Goal: Navigation & Orientation: Find specific page/section

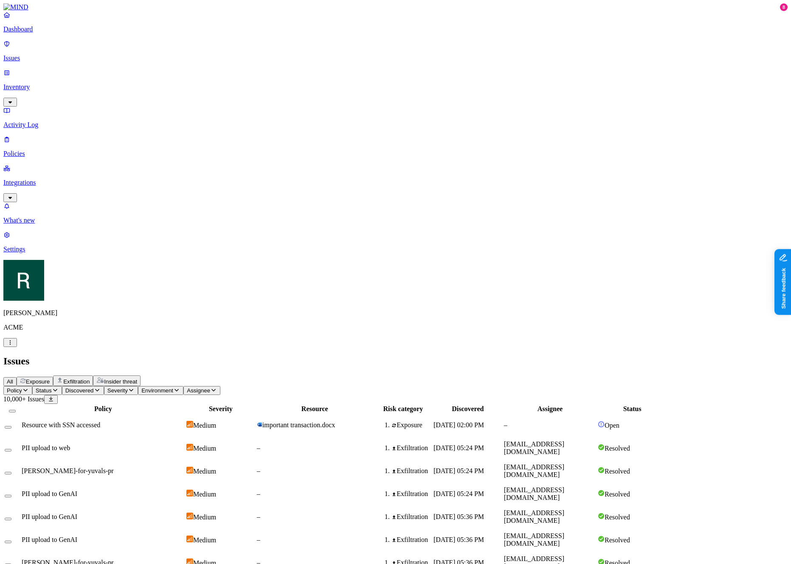
click at [167, 356] on h2 "Issues" at bounding box center [395, 361] width 785 height 11
click at [50, 379] on span "Exposure" at bounding box center [38, 382] width 24 height 6
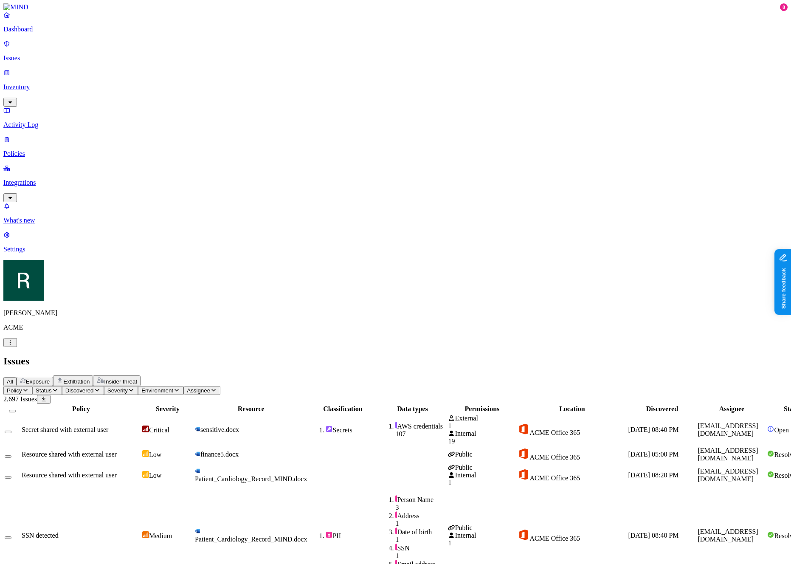
click at [90, 379] on span "Exfiltration" at bounding box center [76, 382] width 26 height 6
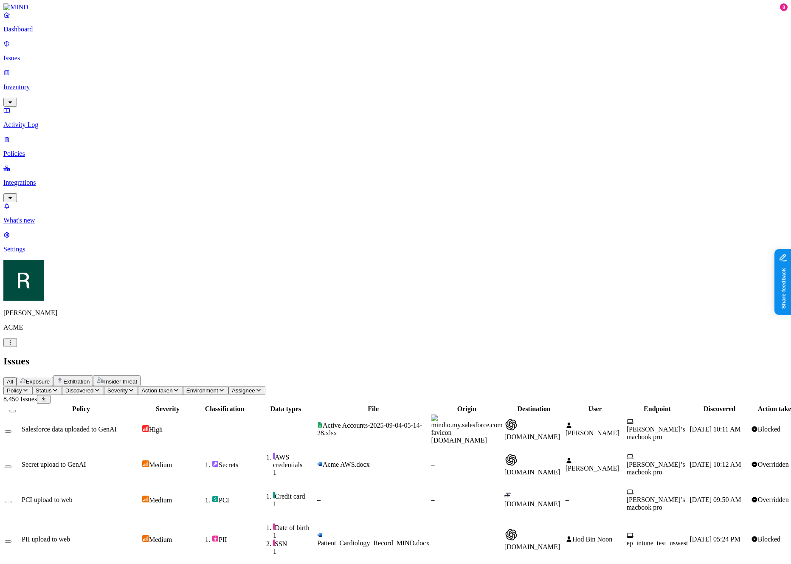
click at [50, 379] on span "Exposure" at bounding box center [38, 382] width 24 height 6
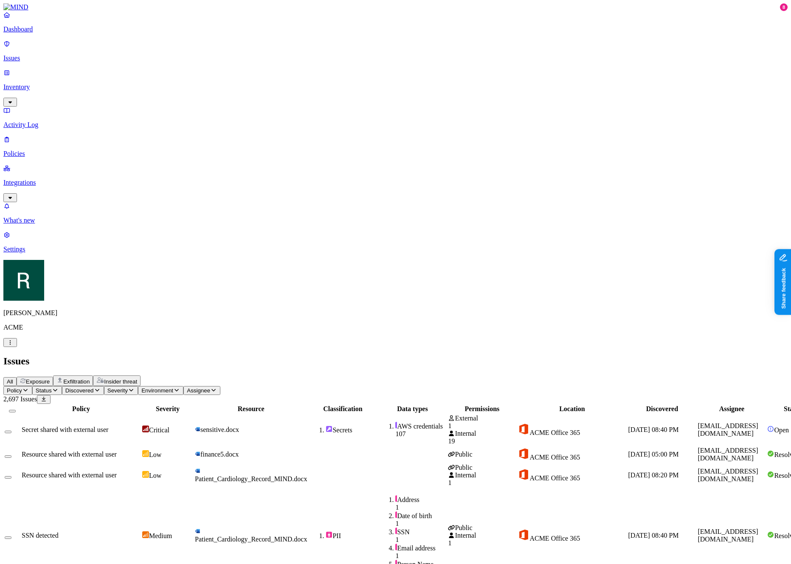
click at [90, 379] on span "Exfiltration" at bounding box center [76, 382] width 26 height 6
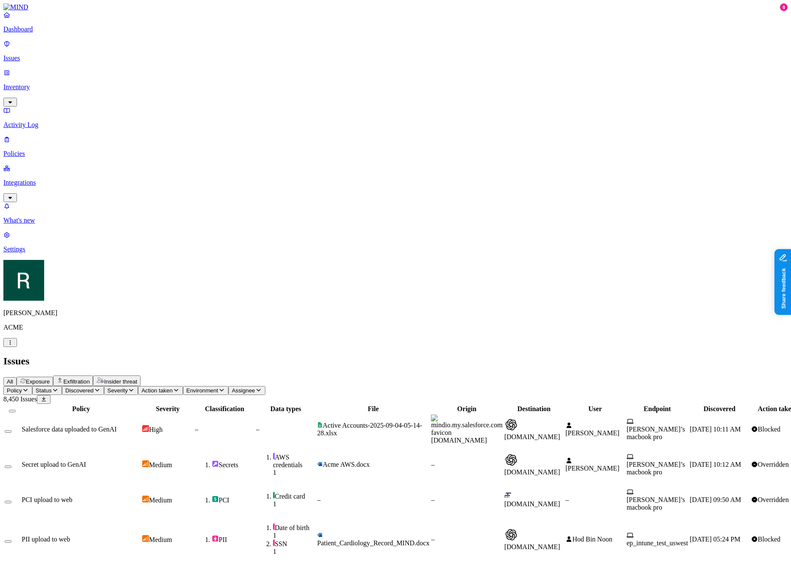
scroll to position [56, 140]
